Goal: Task Accomplishment & Management: Manage account settings

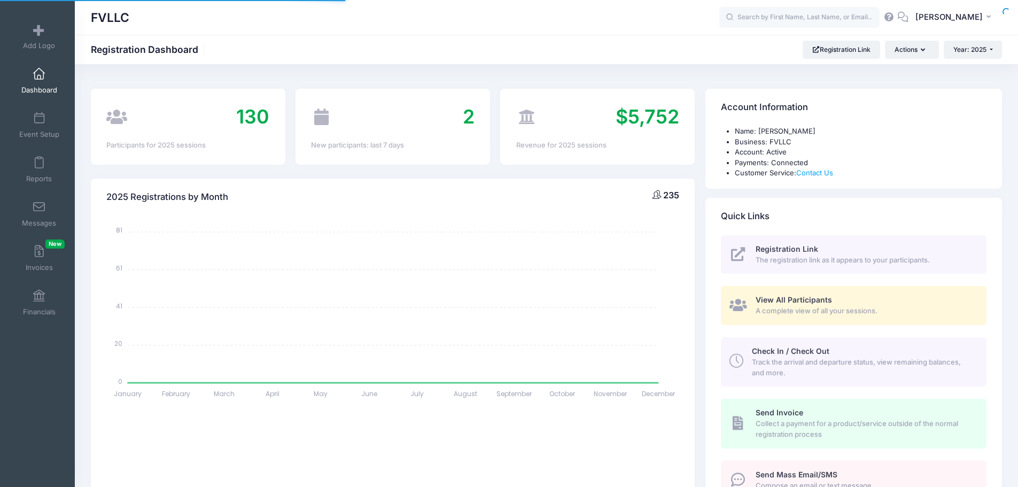
select select
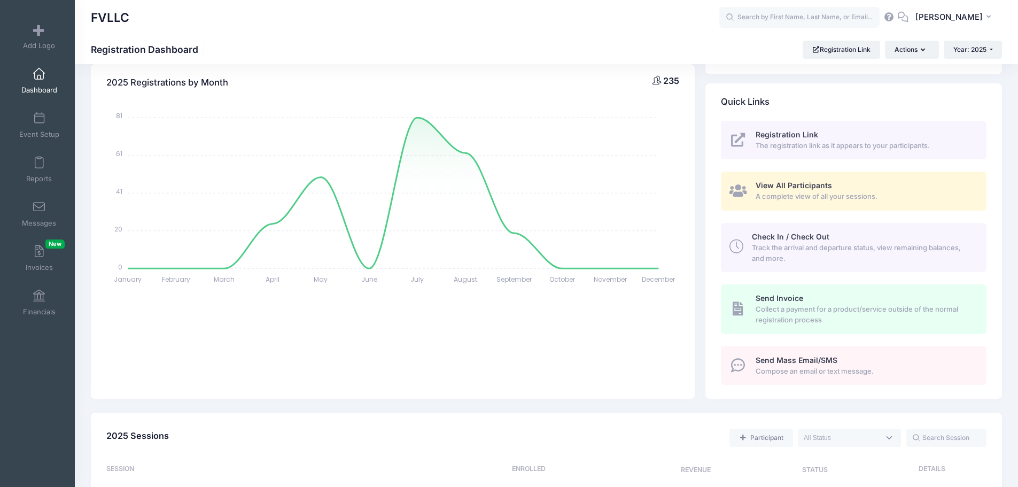
scroll to position [321, 0]
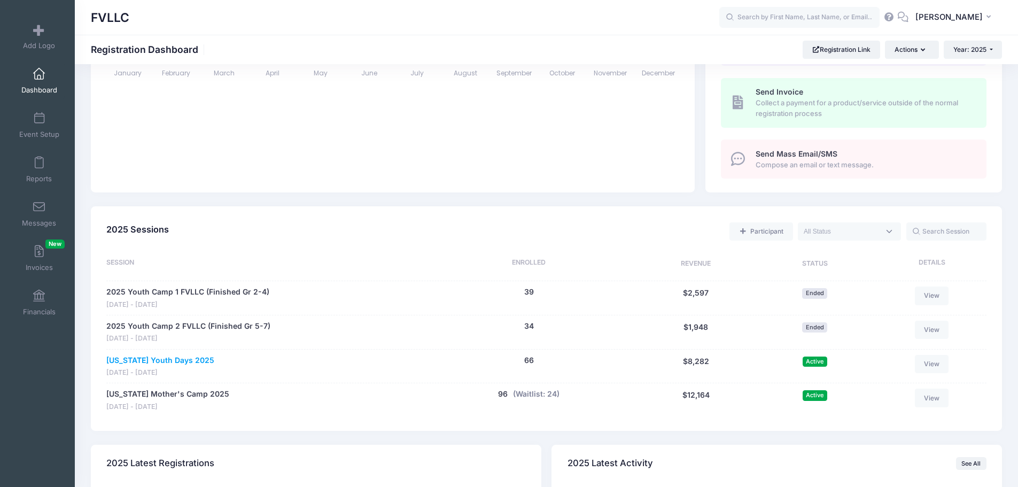
click at [192, 356] on link "[US_STATE] Youth Days 2025" at bounding box center [160, 360] width 108 height 11
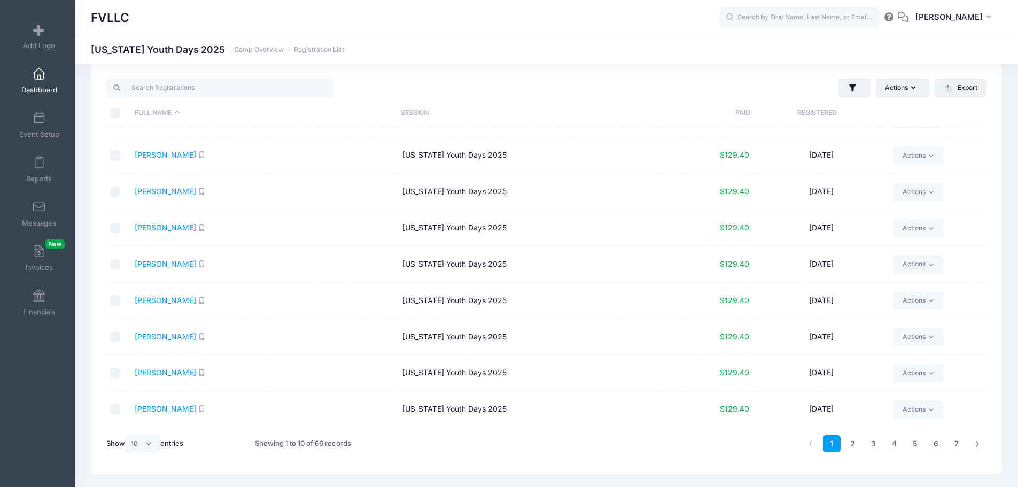
scroll to position [45, 0]
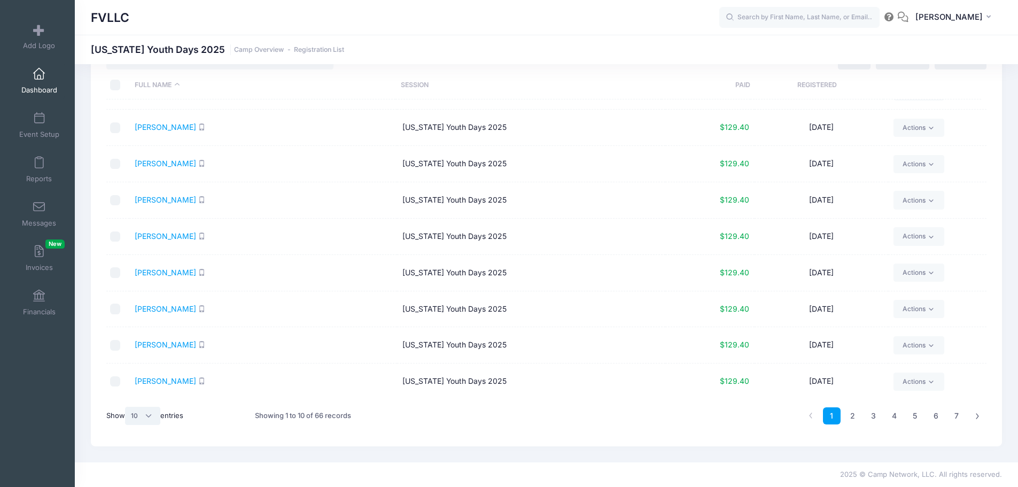
click at [149, 419] on select "All 10 25 50" at bounding box center [142, 416] width 35 height 18
select select "50"
click at [127, 407] on select "All 10 25 50" at bounding box center [142, 416] width 35 height 18
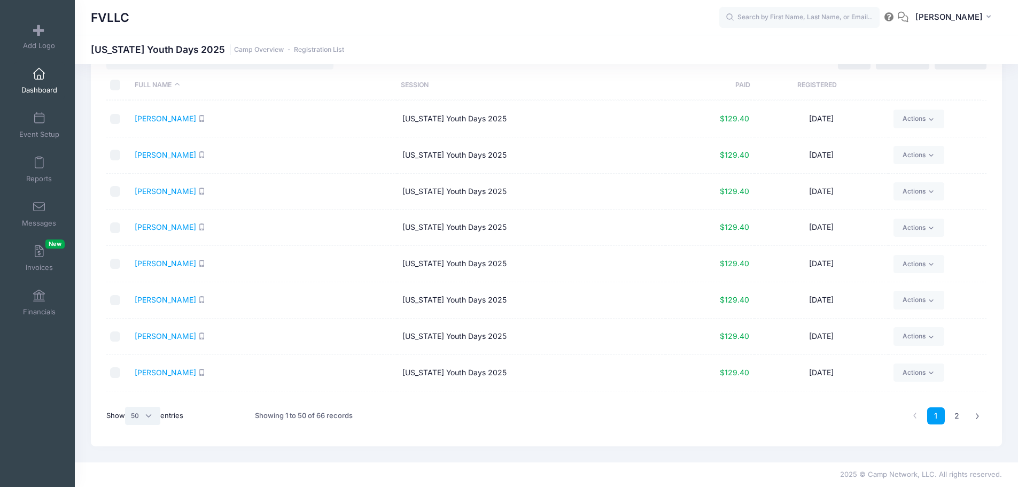
scroll to position [1512, 0]
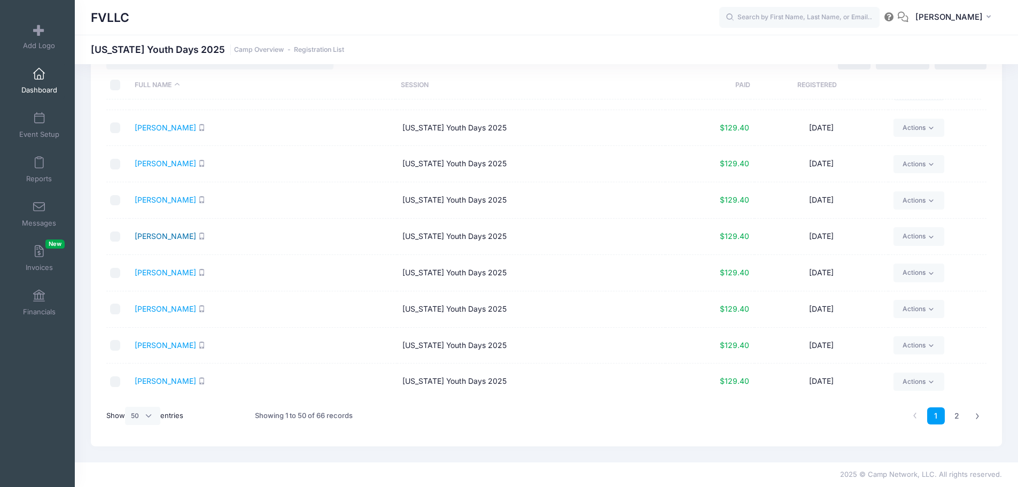
click at [157, 238] on link "Rintamaki, Ellie" at bounding box center [165, 235] width 61 height 9
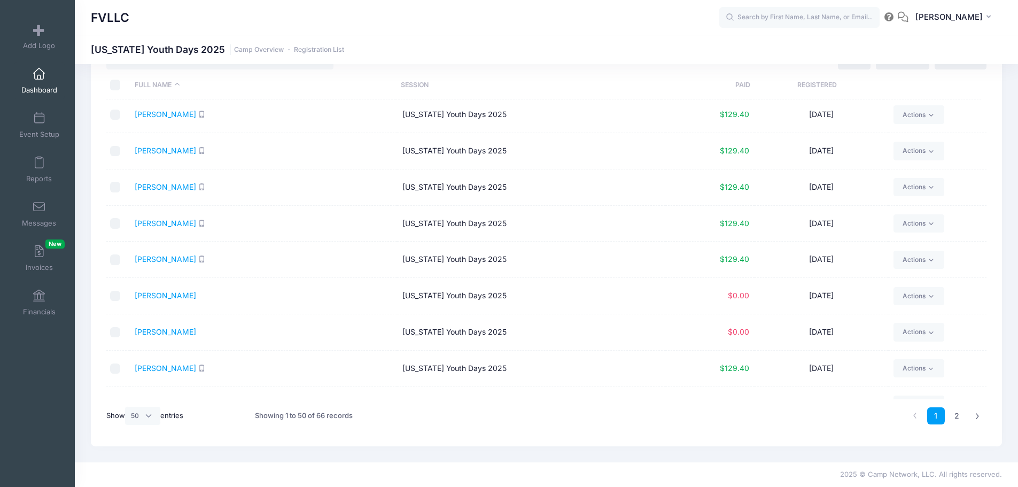
scroll to position [336, 0]
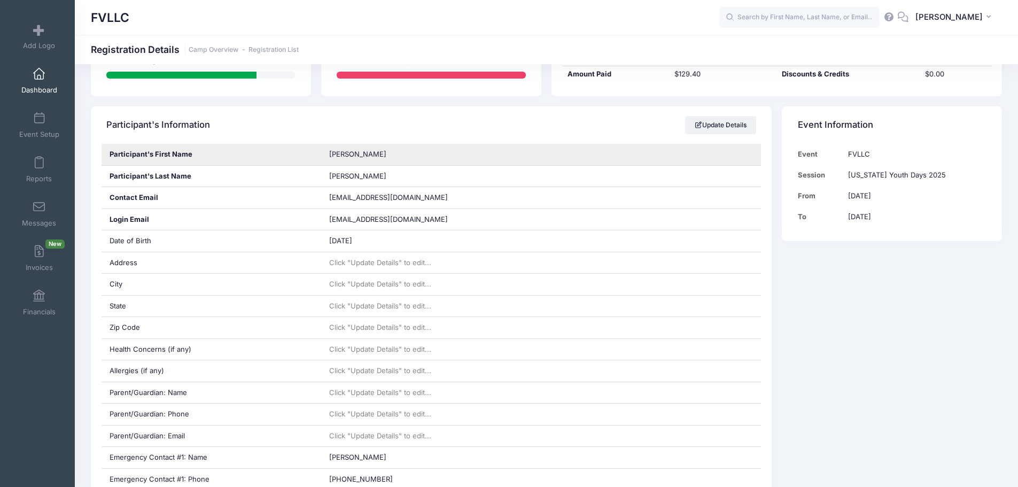
scroll to position [321, 0]
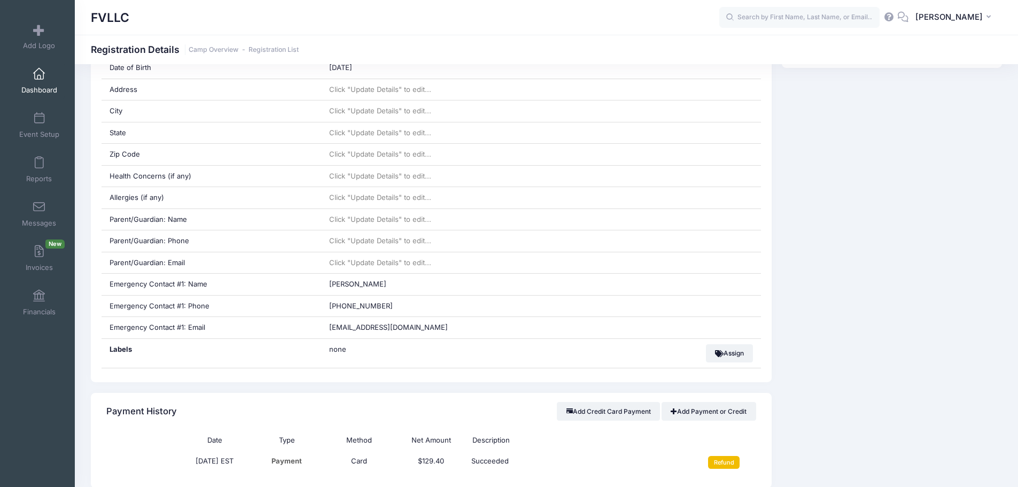
click at [735, 460] on input "Refund" at bounding box center [724, 462] width 32 height 13
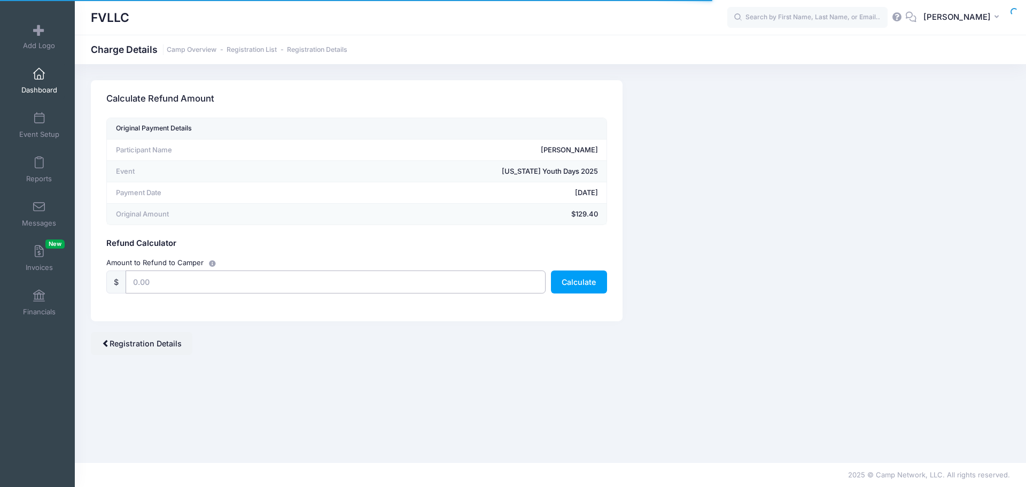
drag, startPoint x: 146, startPoint y: 285, endPoint x: 157, endPoint y: 295, distance: 14.7
click at [146, 285] on input "text" at bounding box center [336, 281] width 420 height 23
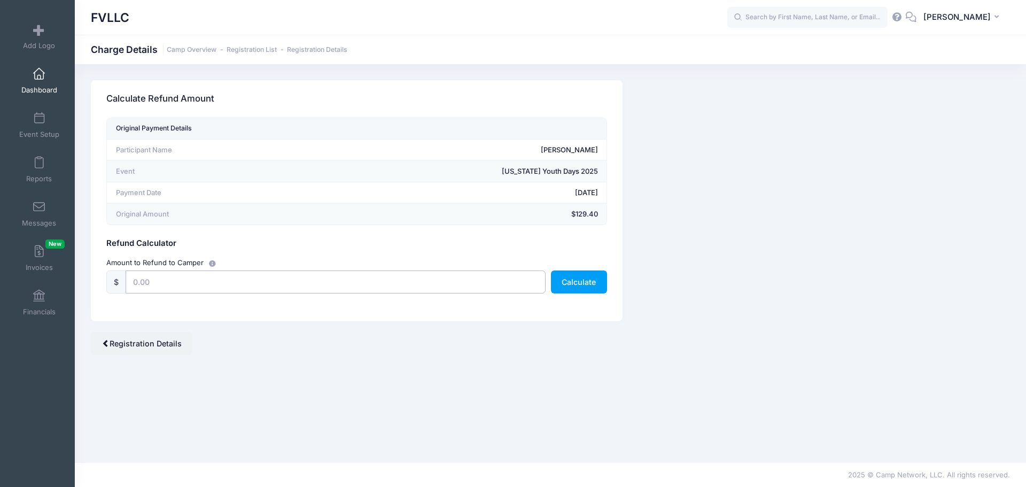
type input "129.40"
click at [569, 282] on button "Calculate" at bounding box center [579, 281] width 56 height 23
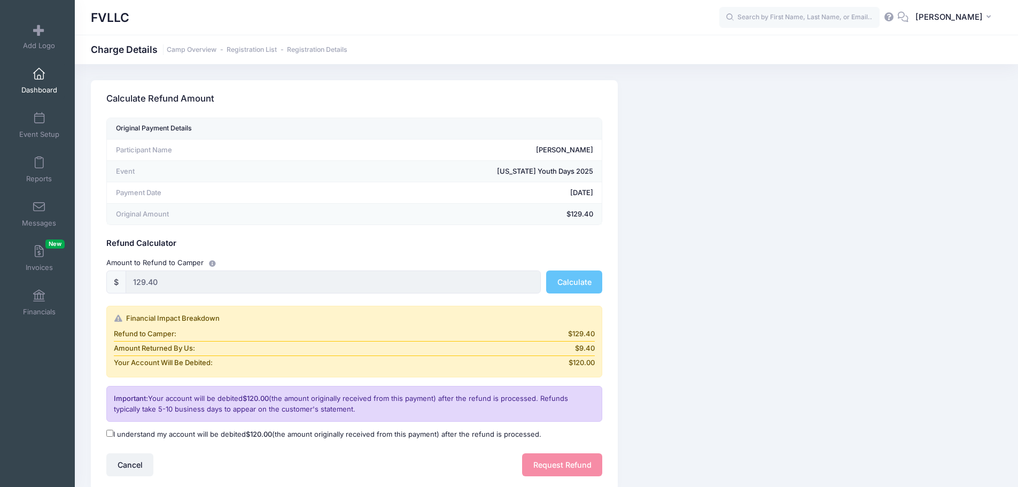
click at [255, 431] on span "$120.00" at bounding box center [259, 434] width 26 height 9
click at [113, 431] on input "I understand my account will be debited $120.00 (the amount originally received…" at bounding box center [109, 433] width 7 height 7
checkbox input "true"
click at [536, 464] on button "Request Refund" at bounding box center [562, 464] width 80 height 23
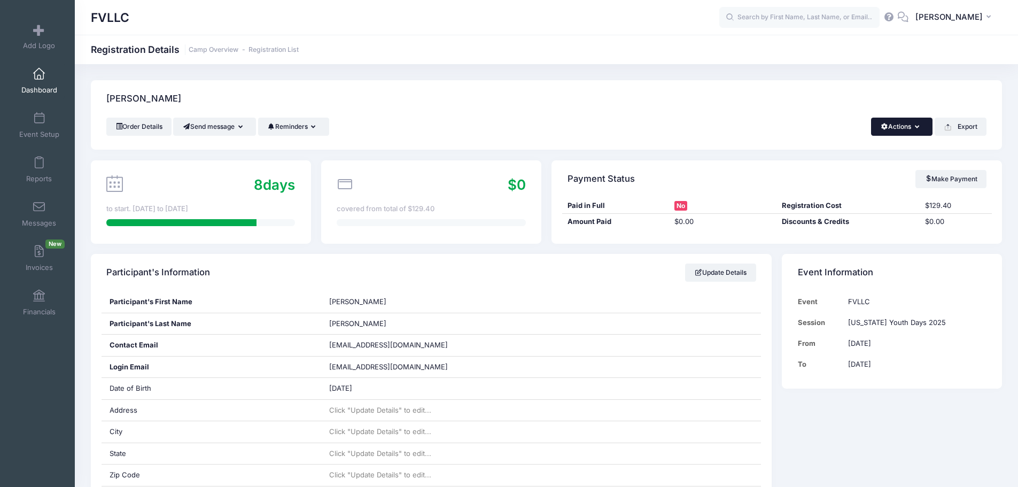
click at [880, 129] on span "button" at bounding box center [884, 126] width 8 height 6
click at [837, 223] on link "Delete" at bounding box center [865, 225] width 123 height 20
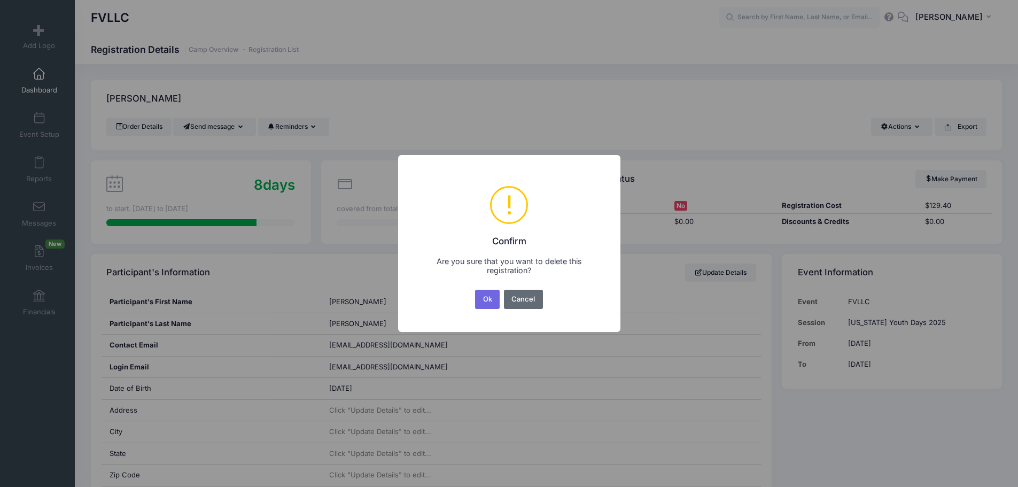
click at [525, 300] on button "Cancel" at bounding box center [523, 299] width 39 height 19
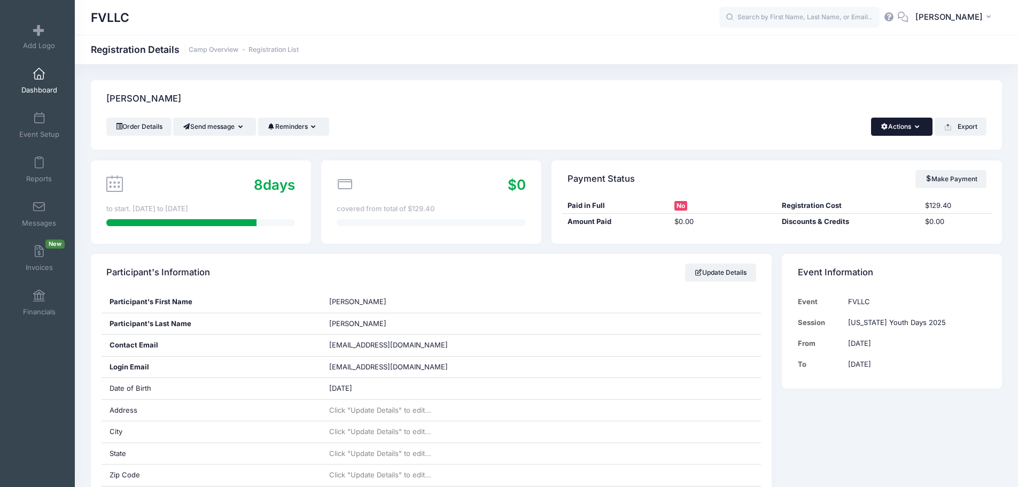
click at [913, 131] on button "Actions" at bounding box center [901, 127] width 61 height 18
click at [838, 226] on link "Delete" at bounding box center [865, 225] width 123 height 20
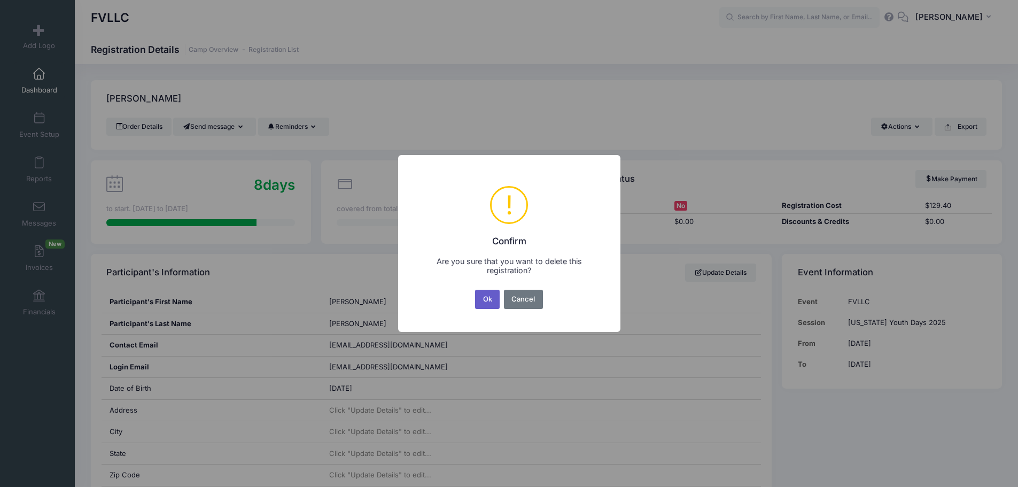
click at [493, 299] on button "Ok" at bounding box center [487, 299] width 25 height 19
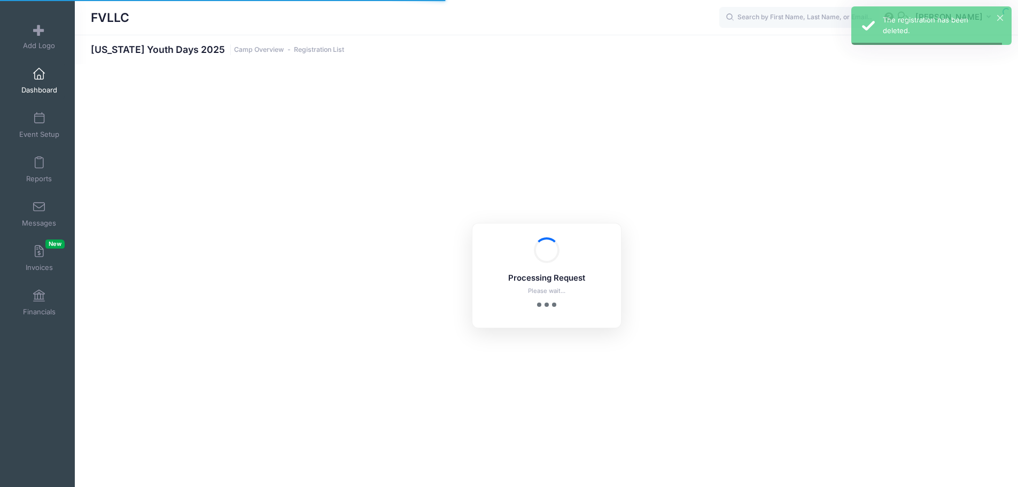
select select "10"
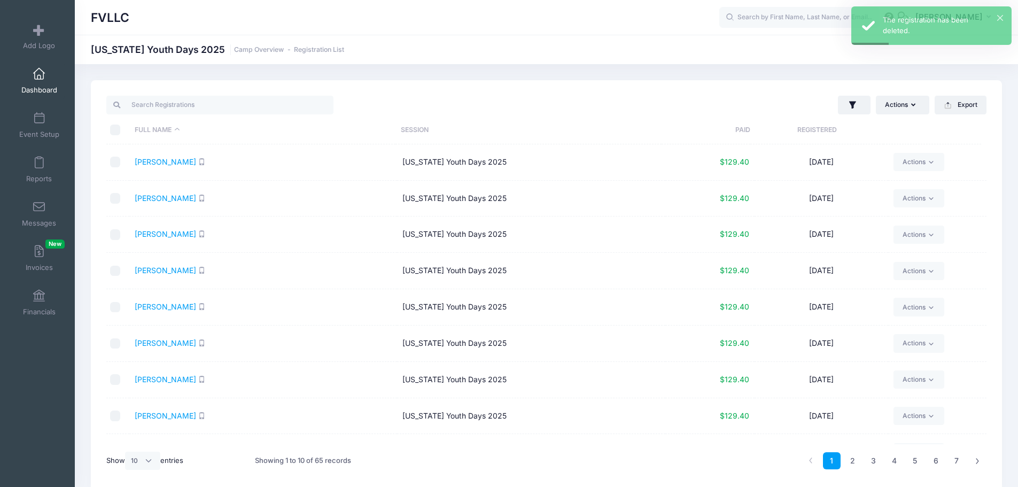
click at [38, 88] on span "Dashboard" at bounding box center [39, 90] width 36 height 9
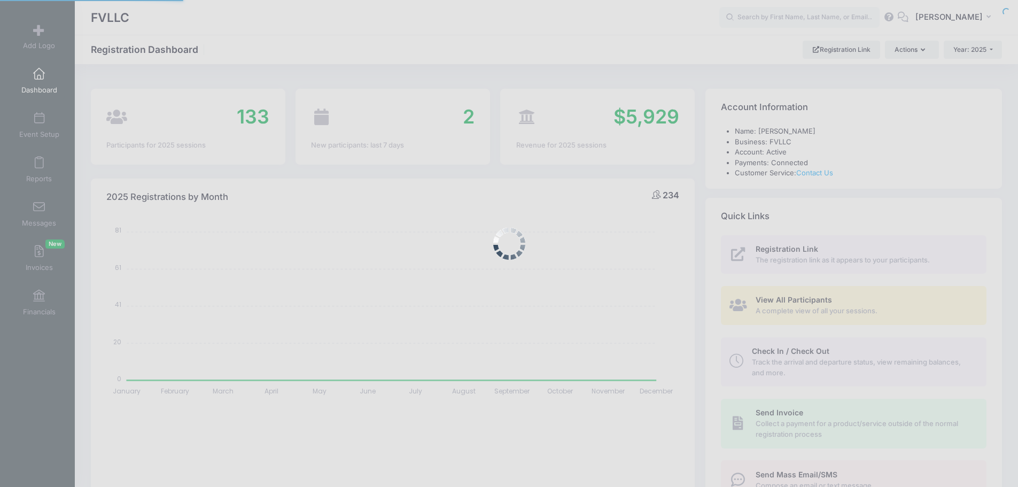
select select
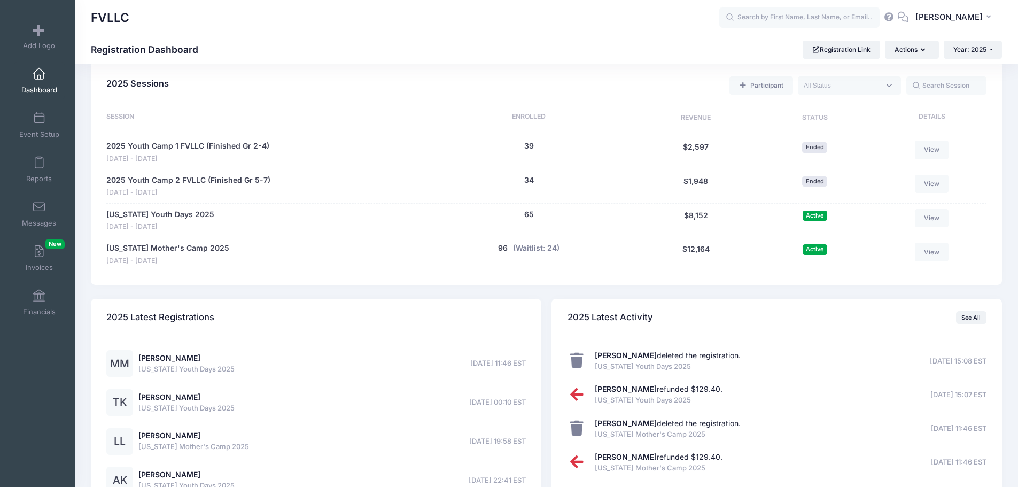
scroll to position [481, 0]
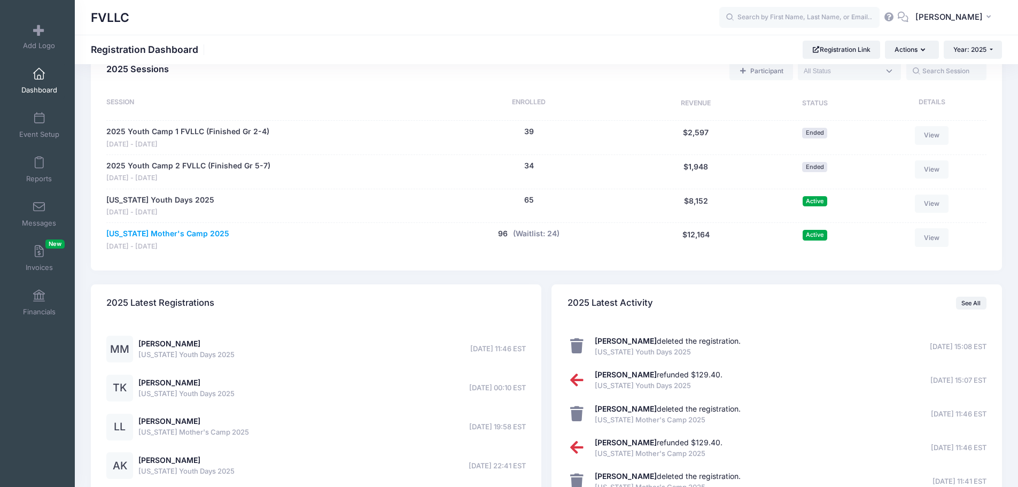
click at [207, 229] on link "[US_STATE] Mother's Camp 2025" at bounding box center [167, 233] width 123 height 11
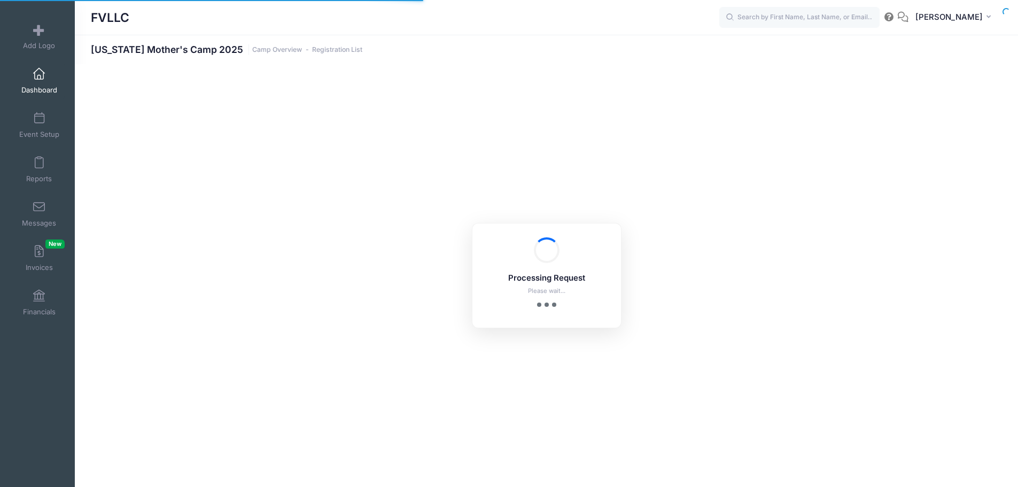
select select "10"
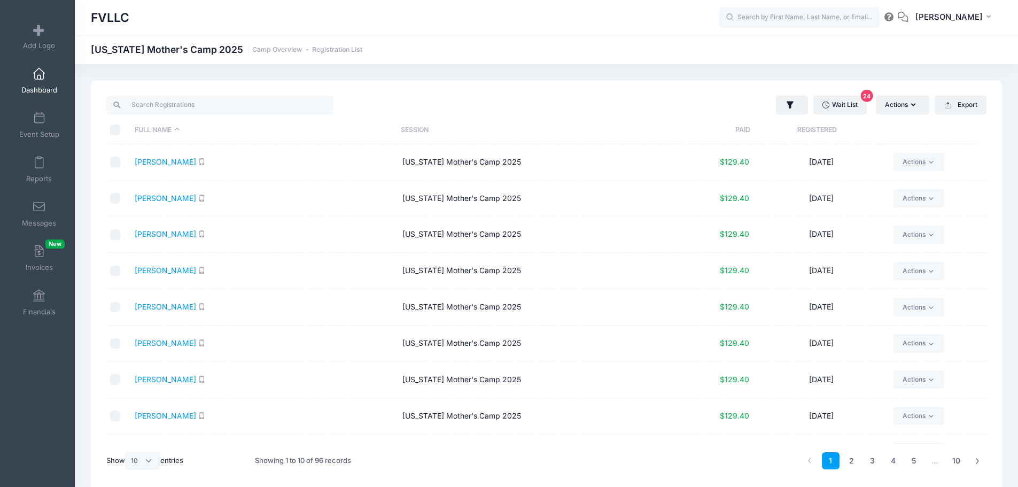
click at [849, 95] on div "Wait List 24 Actions Assign Labels Send Email Send SMS Send Payment Reminder Se…" at bounding box center [769, 105] width 445 height 22
click at [846, 99] on link "Wait List 24" at bounding box center [839, 105] width 53 height 18
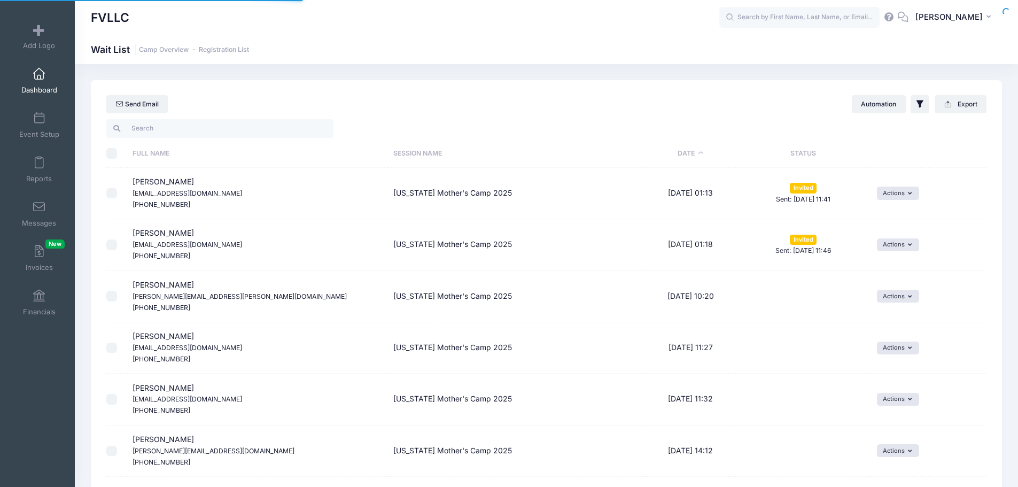
select select "50"
click at [39, 208] on span at bounding box center [39, 207] width 0 height 12
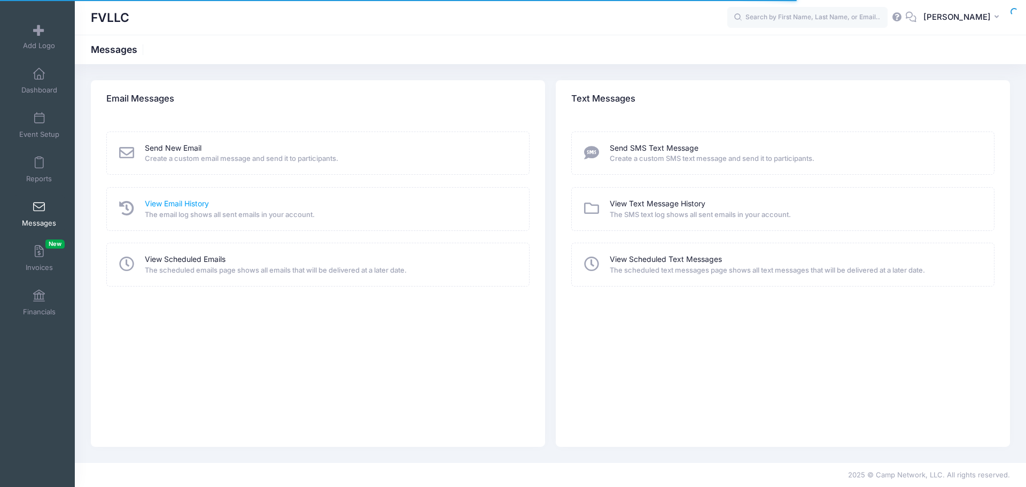
click at [186, 203] on link "View Email History" at bounding box center [177, 203] width 64 height 11
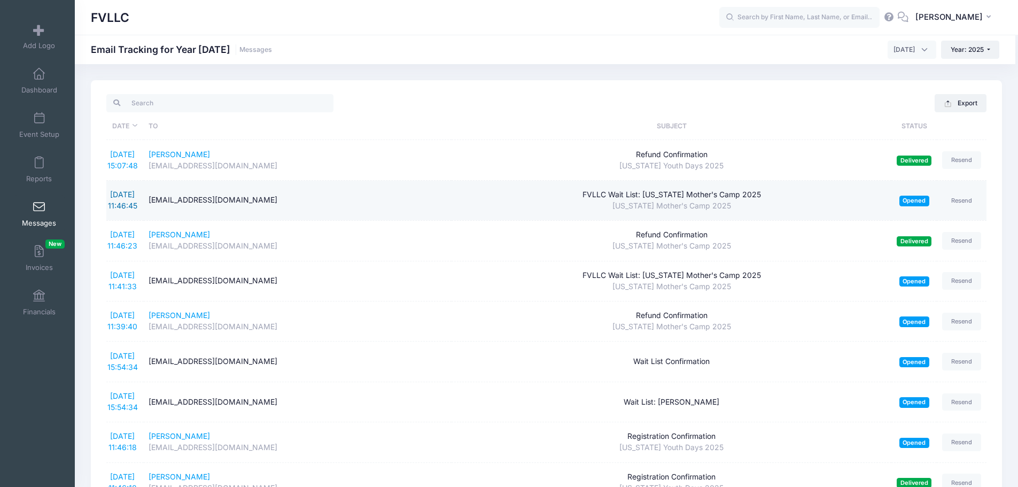
click at [136, 204] on link "[DATE] 11:46:45" at bounding box center [122, 200] width 29 height 20
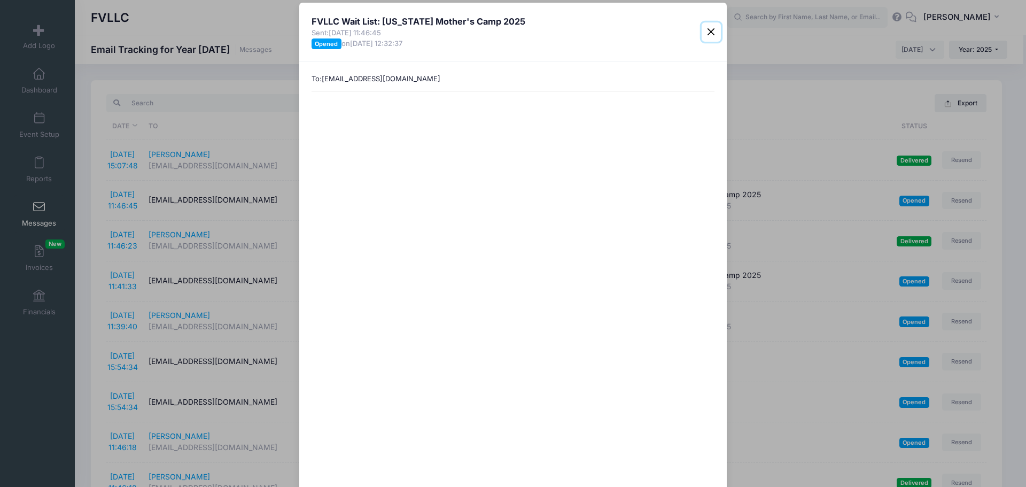
click at [708, 35] on button "Close" at bounding box center [711, 31] width 19 height 19
